Goal: Task Accomplishment & Management: Use online tool/utility

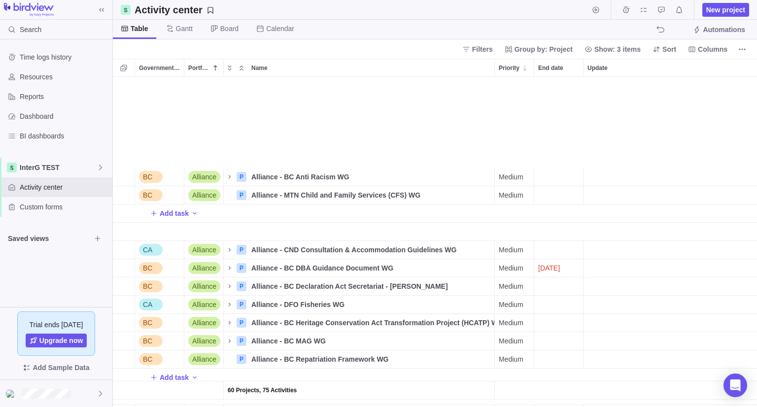
scroll to position [322, 637]
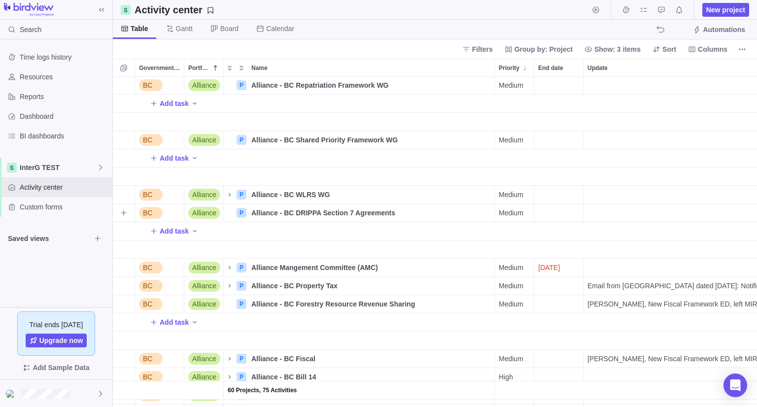
click at [745, 214] on div "Update" at bounding box center [751, 213] width 335 height 18
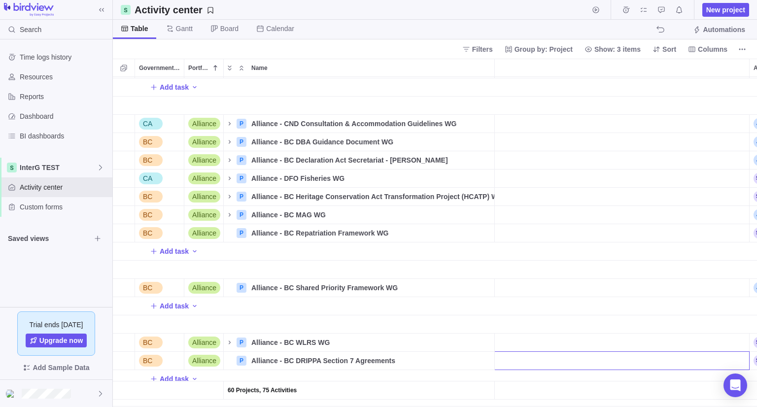
scroll to position [0, 169]
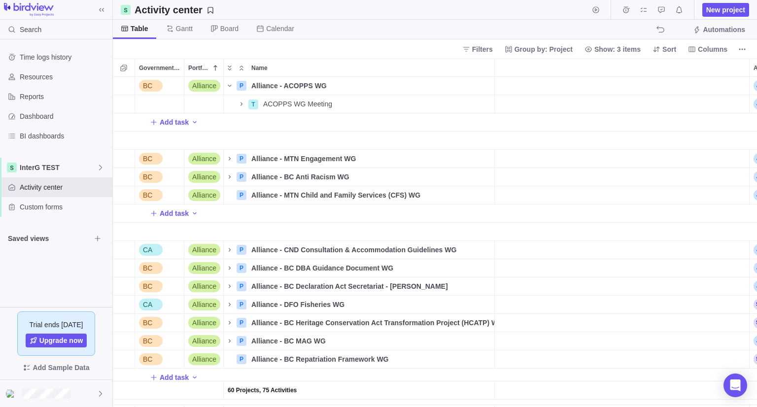
click at [231, 87] on div "BC Alliance P Alliance - BC DRIPPA Section 7 Agreements Details Medium Hold Lan…" at bounding box center [435, 242] width 644 height 330
click at [229, 86] on icon "Name" at bounding box center [229, 86] width 3 height 2
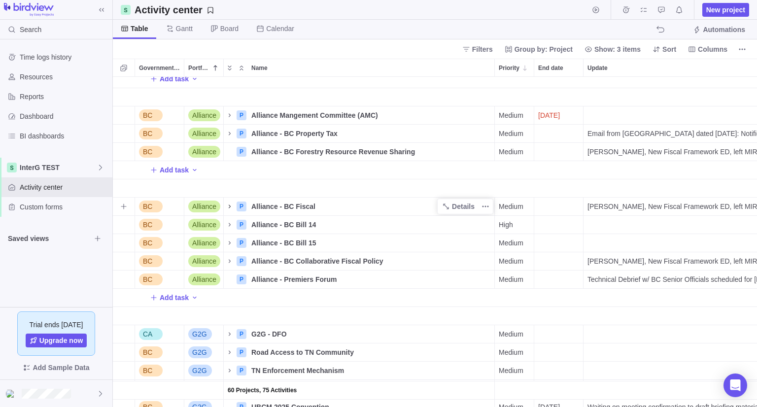
scroll to position [345, 0]
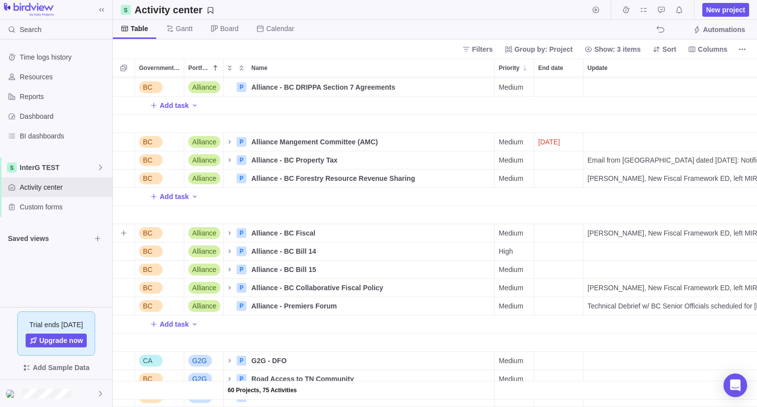
click at [625, 231] on span "[PERSON_NAME], New Fiscal Framework ED, left MIRR. New position at the PMO. Goi…" at bounding box center [753, 233] width 331 height 10
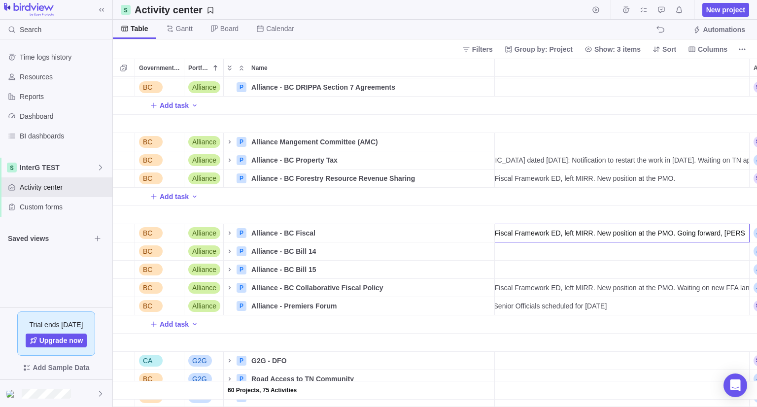
click at [625, 231] on input "[PERSON_NAME], New Fiscal Framework ED, left MIRR. New position at the PMO. Goi…" at bounding box center [582, 233] width 336 height 19
click at [633, 234] on input "[PERSON_NAME], New Fiscal Framework ED, left MIRR. New position at the PMO. Goi…" at bounding box center [582, 233] width 336 height 19
click at [632, 235] on input "[PERSON_NAME], New Fiscal Framework ED, left MIRR. New position at the PMO. Goi…" at bounding box center [582, 233] width 336 height 19
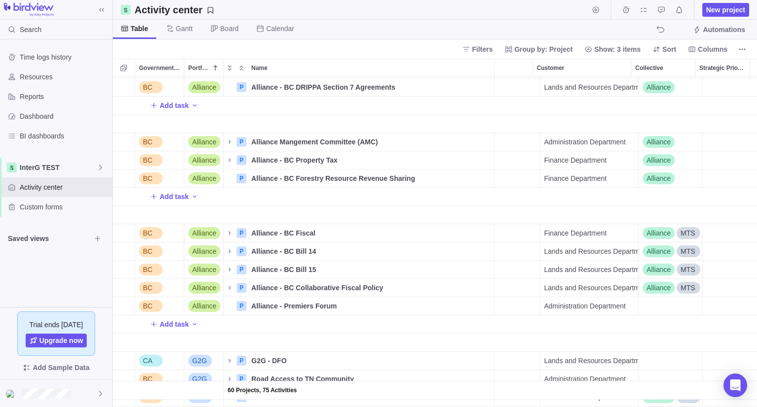
drag, startPoint x: 699, startPoint y: 231, endPoint x: 732, endPoint y: 234, distance: 33.1
click at [732, 234] on div "60 Projects, 75 Activities BC Alliance P Alliance - BC Declaration Act Secretar…" at bounding box center [435, 242] width 644 height 330
click at [227, 233] on input "[PERSON_NAME], New Fiscal Framework ED, left MIRR. New position at the PMO. Goi…" at bounding box center [158, 233] width 336 height 19
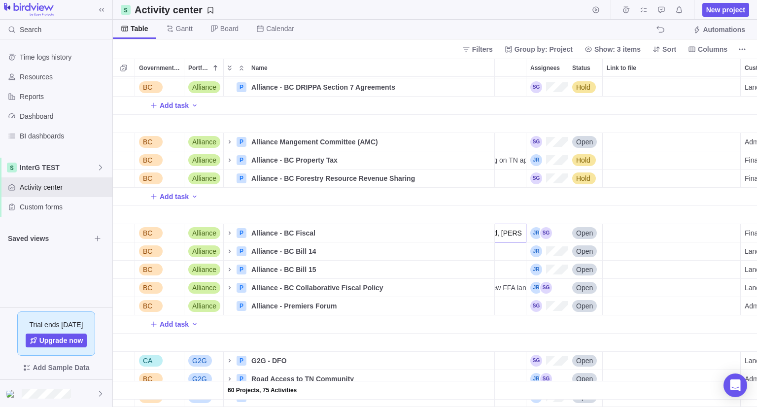
scroll to position [0, 0]
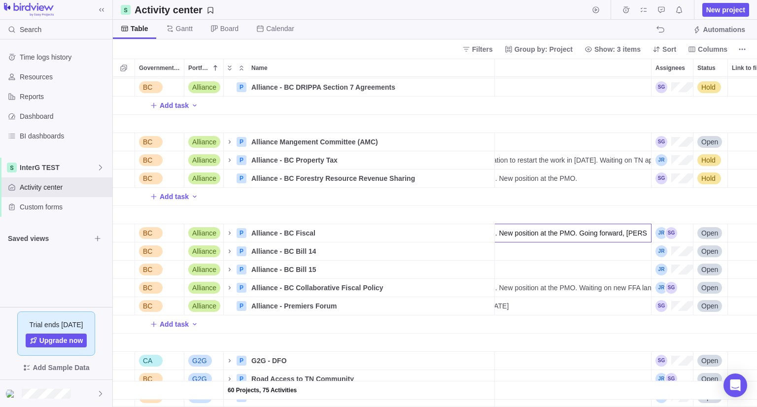
click at [621, 233] on input "[PERSON_NAME], New Fiscal Framework ED, left MIRR. New position at the PMO. Goi…" at bounding box center [484, 233] width 336 height 19
type input "[PERSON_NAME], New Fiscal Framework ED, left MIRR. New position at the PMO. Goi…"
click at [250, 218] on div "60 Projects, 75 Activities BC Alliance P Alliance - BC Declaration Act Secretar…" at bounding box center [435, 242] width 644 height 330
